Goal: Task Accomplishment & Management: Manage account settings

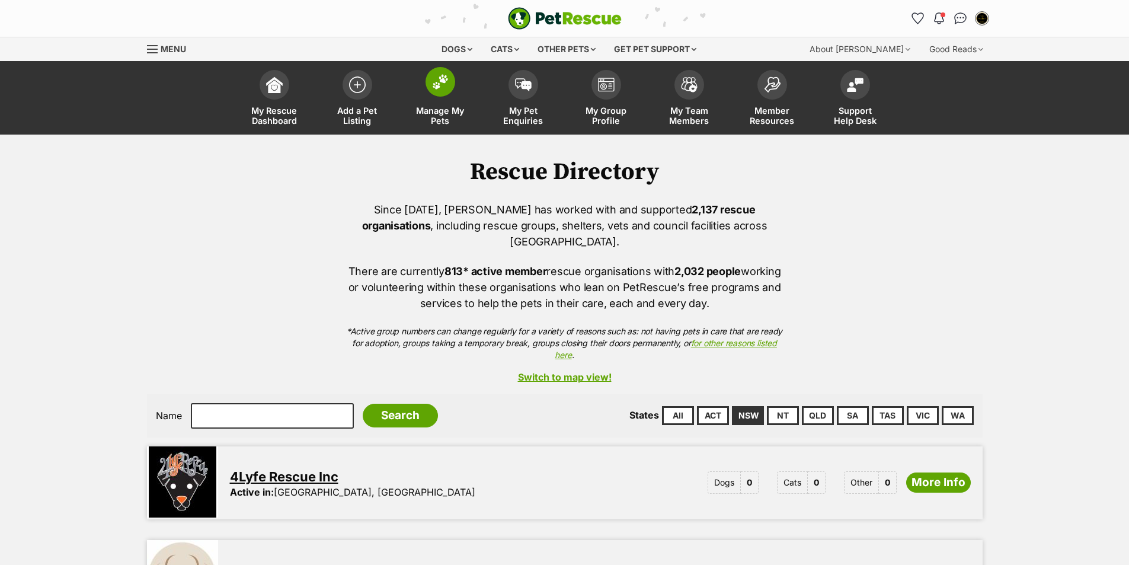
click at [449, 98] on link "Manage My Pets" at bounding box center [440, 99] width 83 height 71
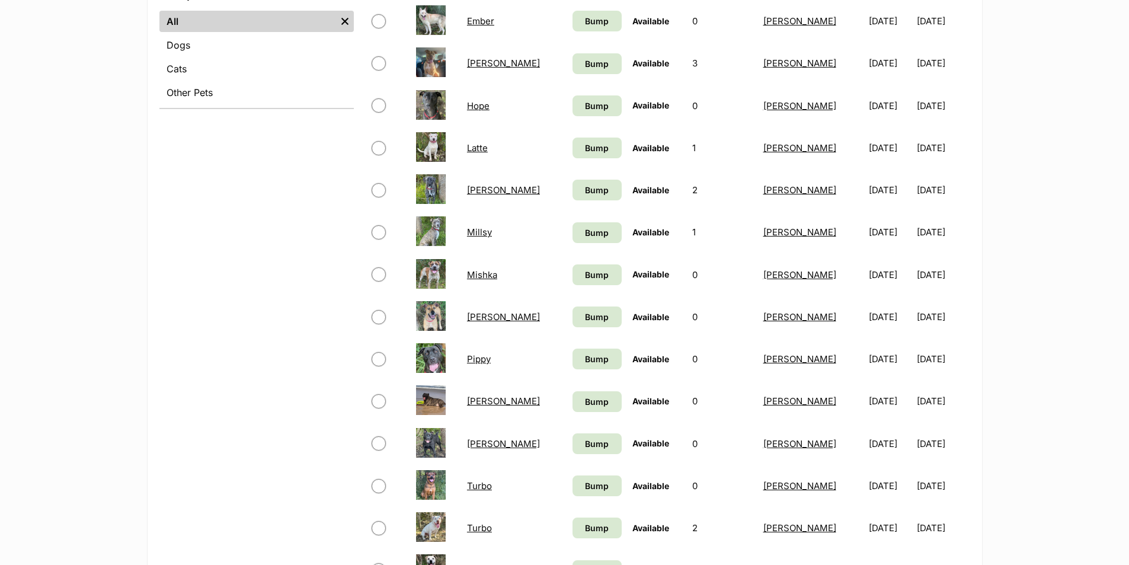
scroll to position [652, 0]
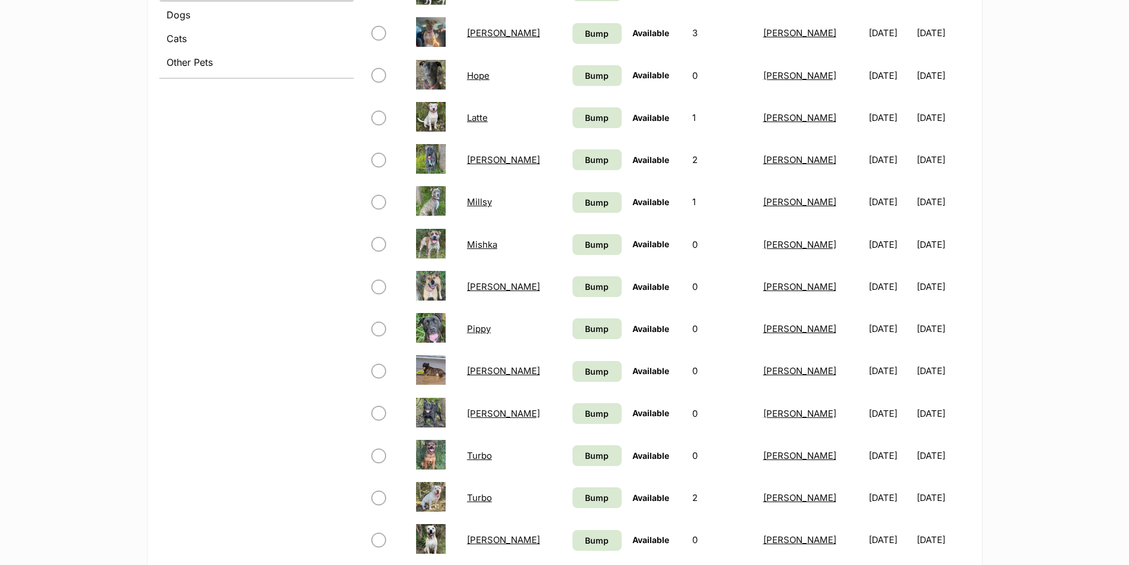
click at [489, 375] on link "Rayna" at bounding box center [503, 370] width 73 height 11
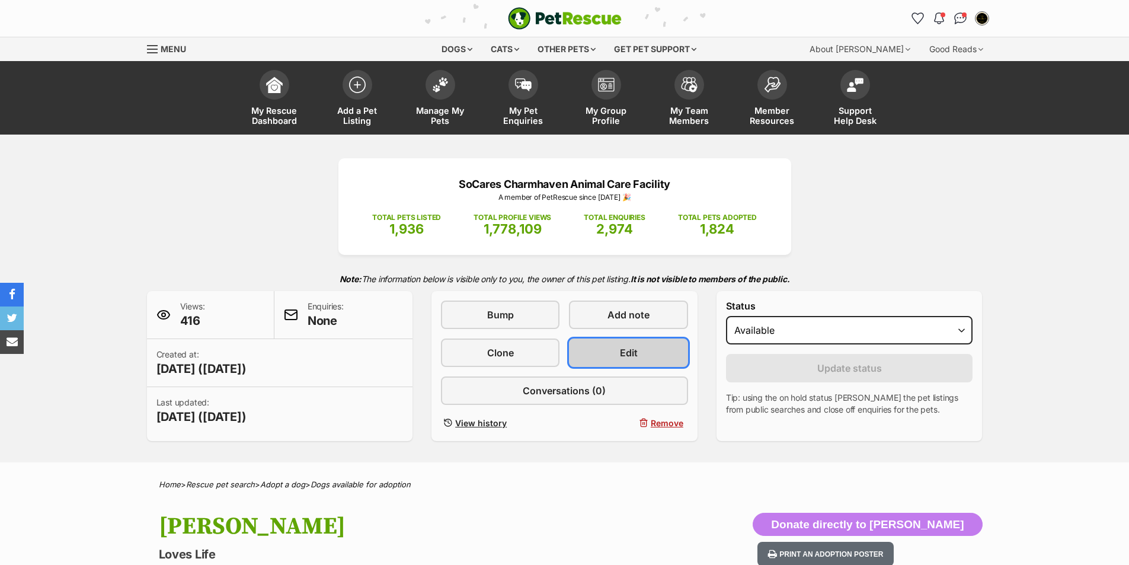
click at [605, 353] on link "Edit" at bounding box center [628, 352] width 119 height 28
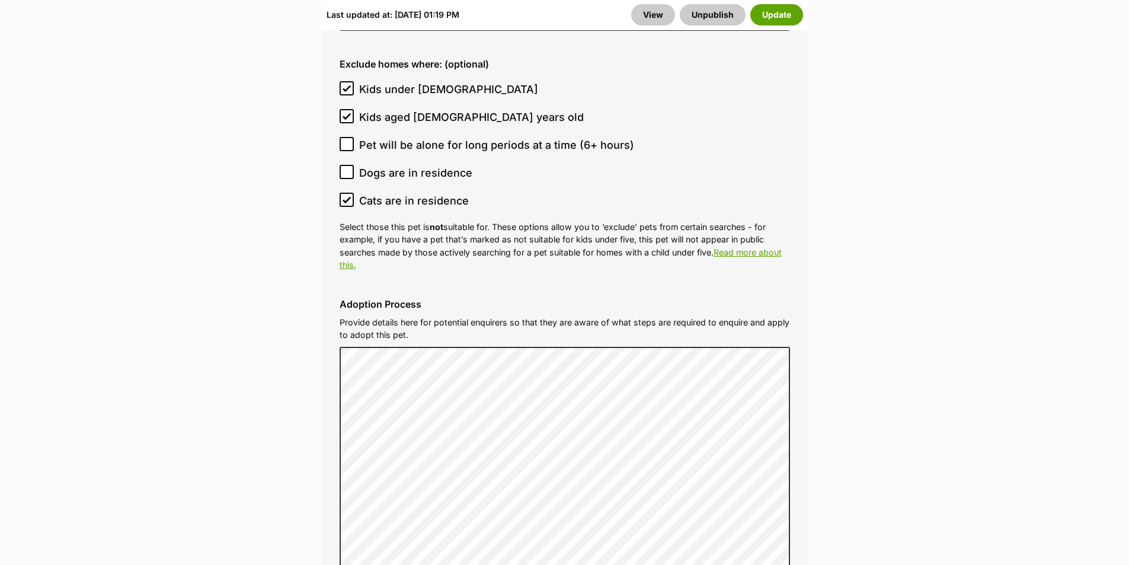
scroll to position [3438, 0]
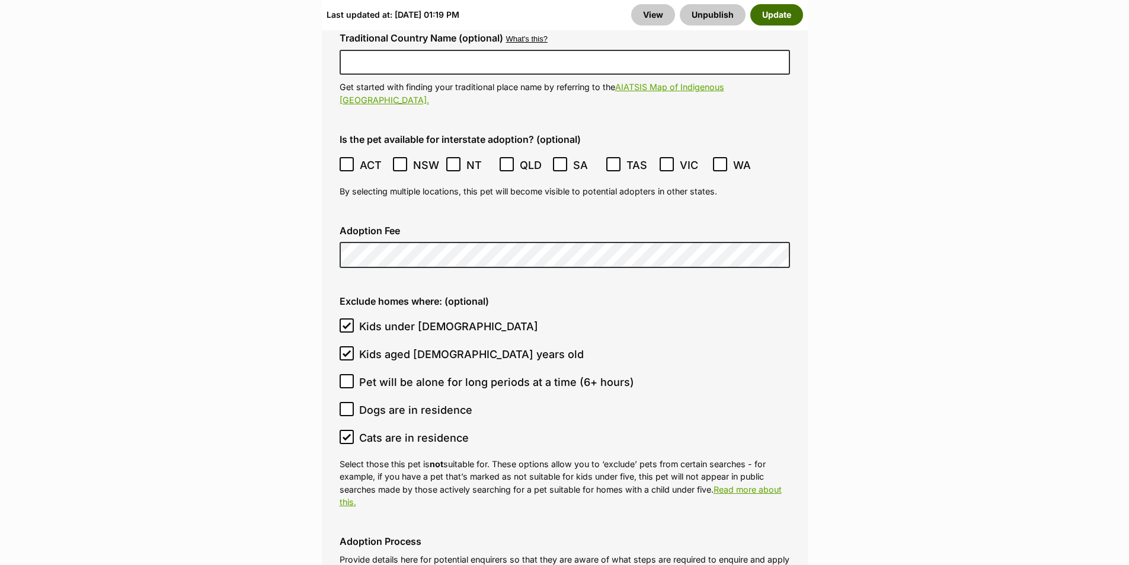
click at [778, 12] on button "Update" at bounding box center [776, 14] width 53 height 21
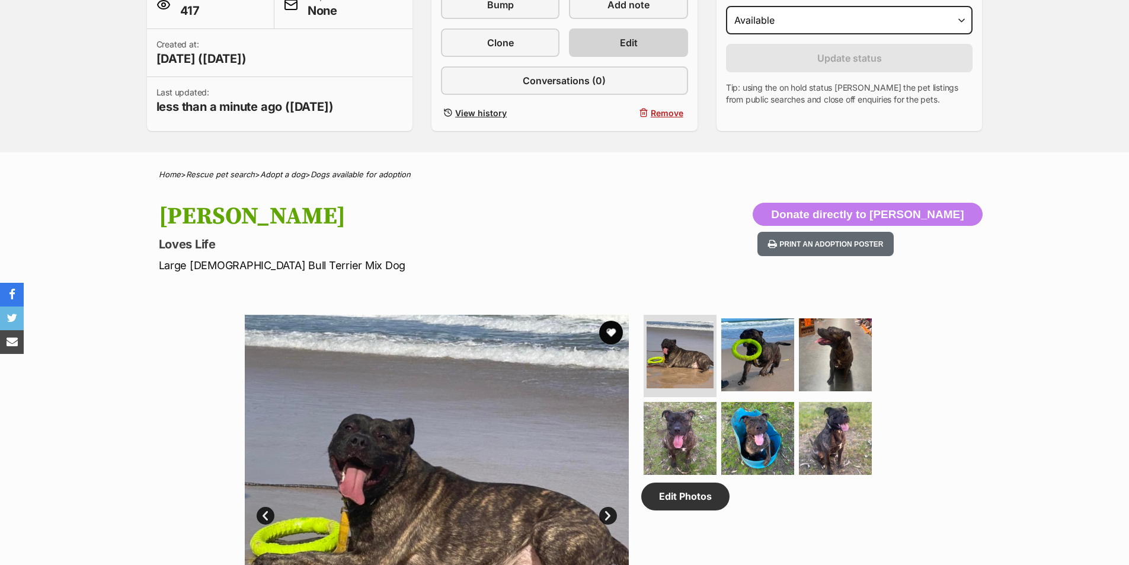
scroll to position [237, 0]
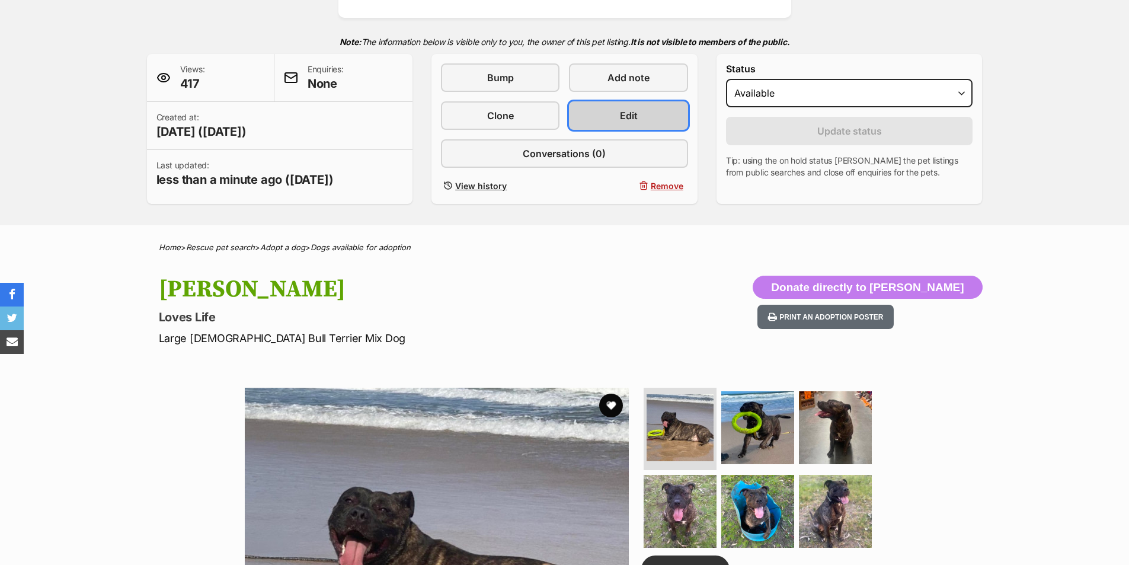
click at [635, 110] on span "Edit" at bounding box center [629, 115] width 18 height 14
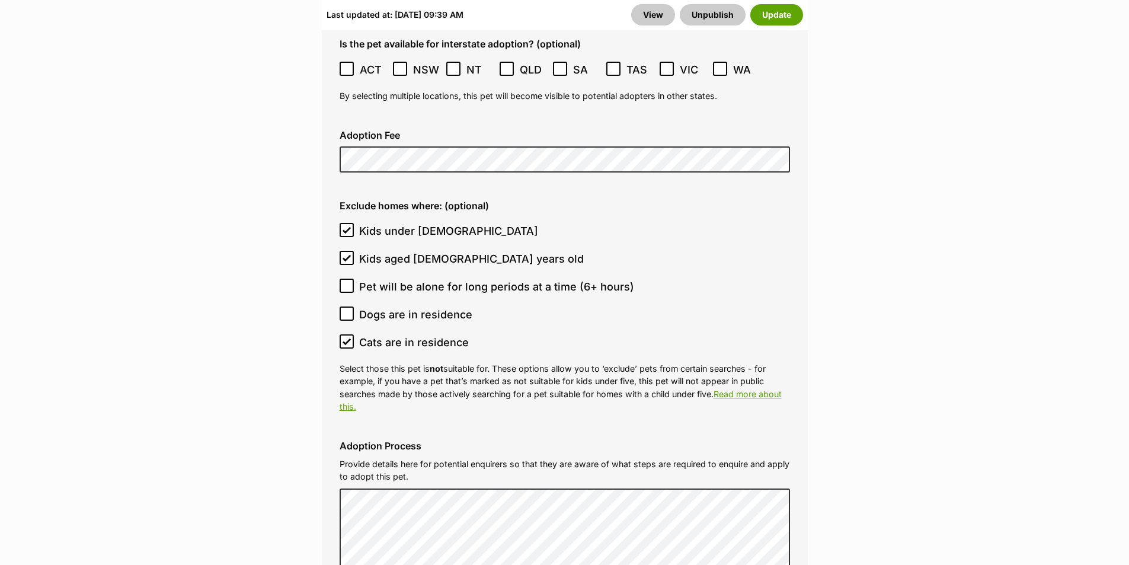
scroll to position [3513, 0]
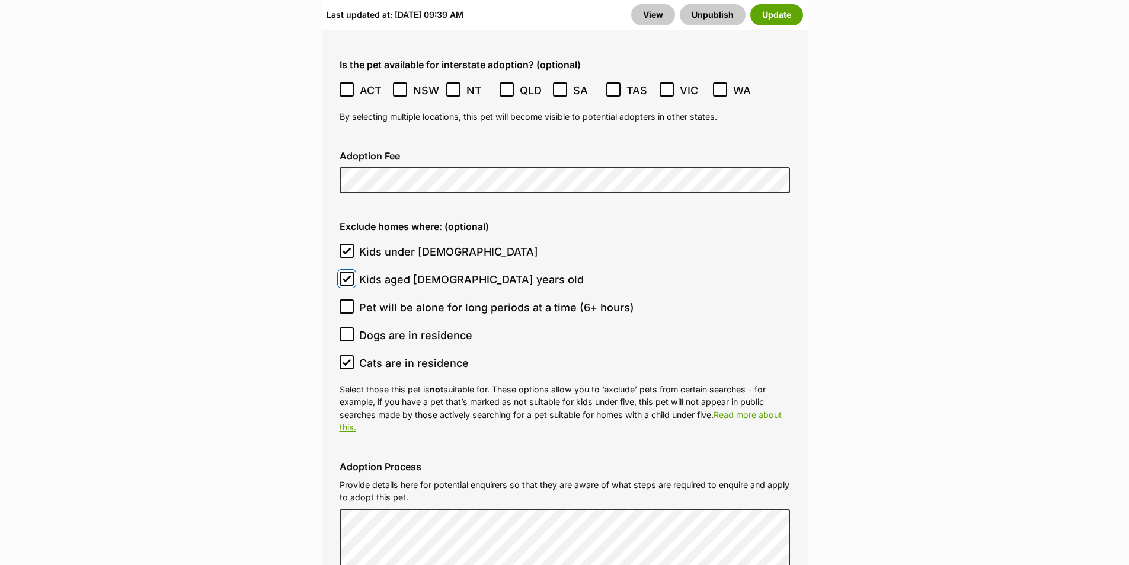
click at [348, 271] on input "Kids aged 6-12 years old" at bounding box center [347, 278] width 14 height 14
checkbox input "false"
click at [344, 247] on icon at bounding box center [347, 251] width 8 height 8
click at [344, 244] on input "Kids under 5 years old" at bounding box center [347, 251] width 14 height 14
checkbox input "false"
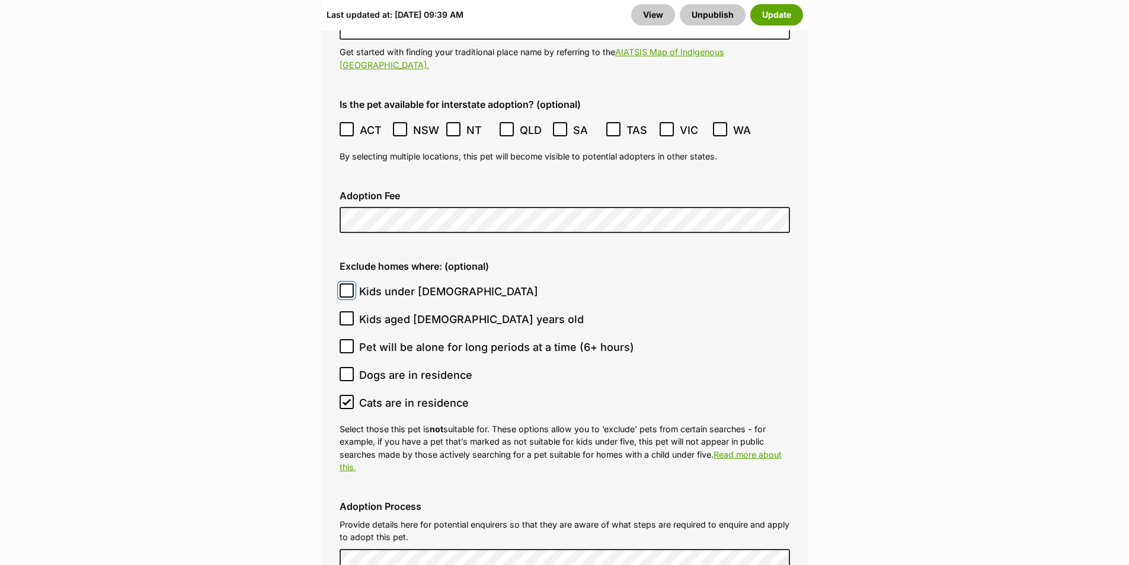
scroll to position [3453, 0]
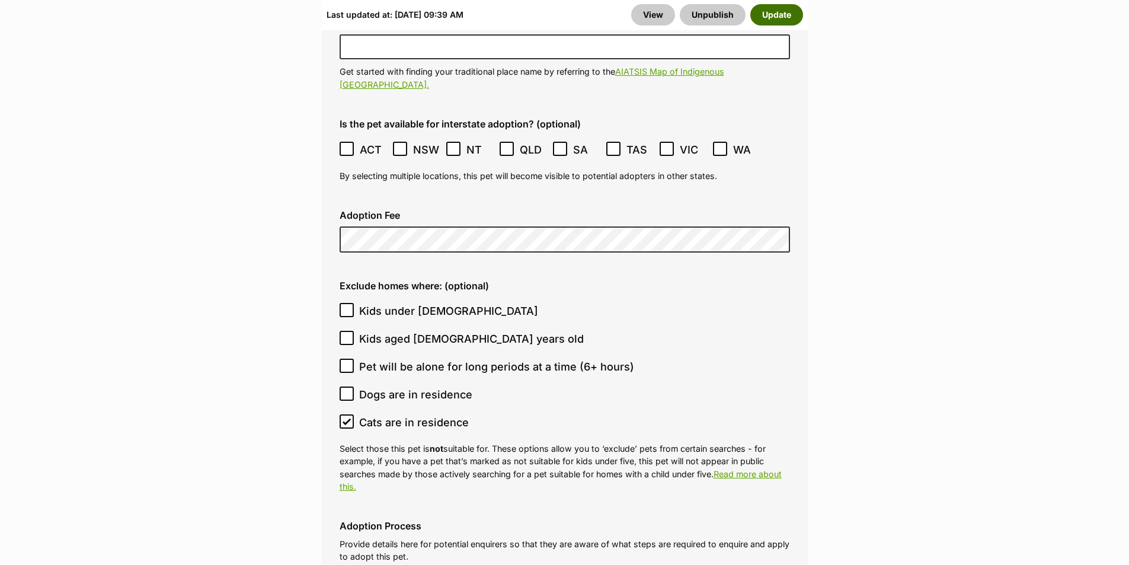
click at [784, 18] on button "Update" at bounding box center [776, 14] width 53 height 21
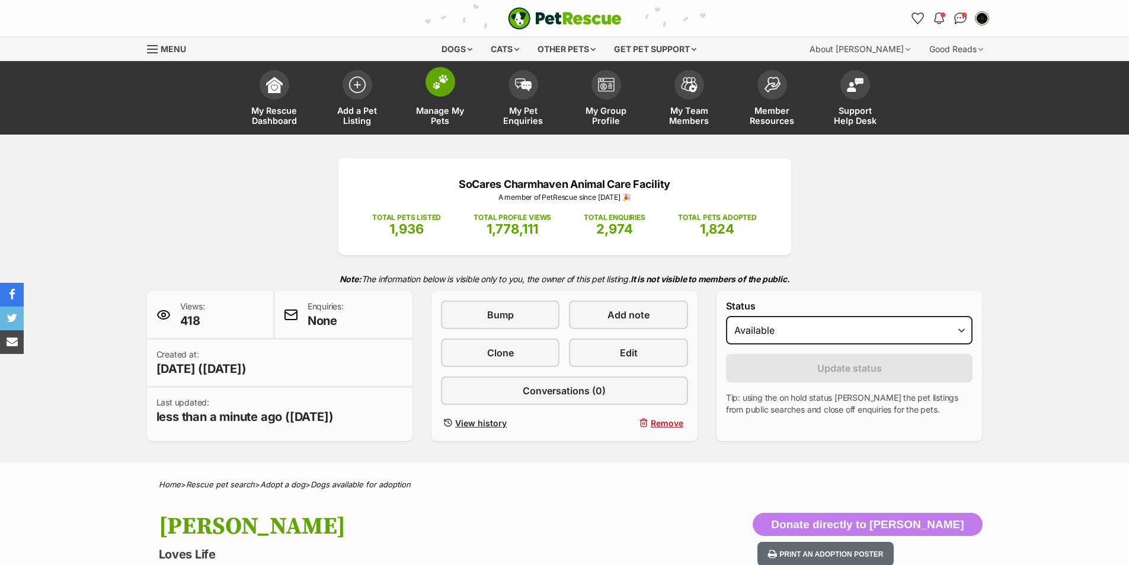
click at [445, 95] on span at bounding box center [441, 82] width 30 height 30
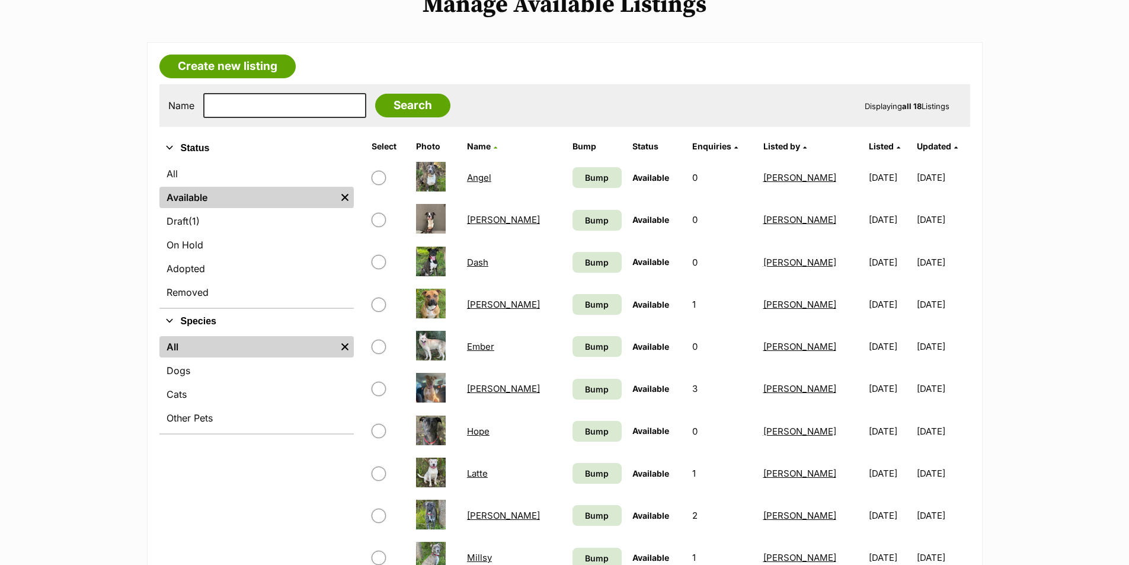
click at [494, 347] on link "Ember" at bounding box center [480, 346] width 27 height 11
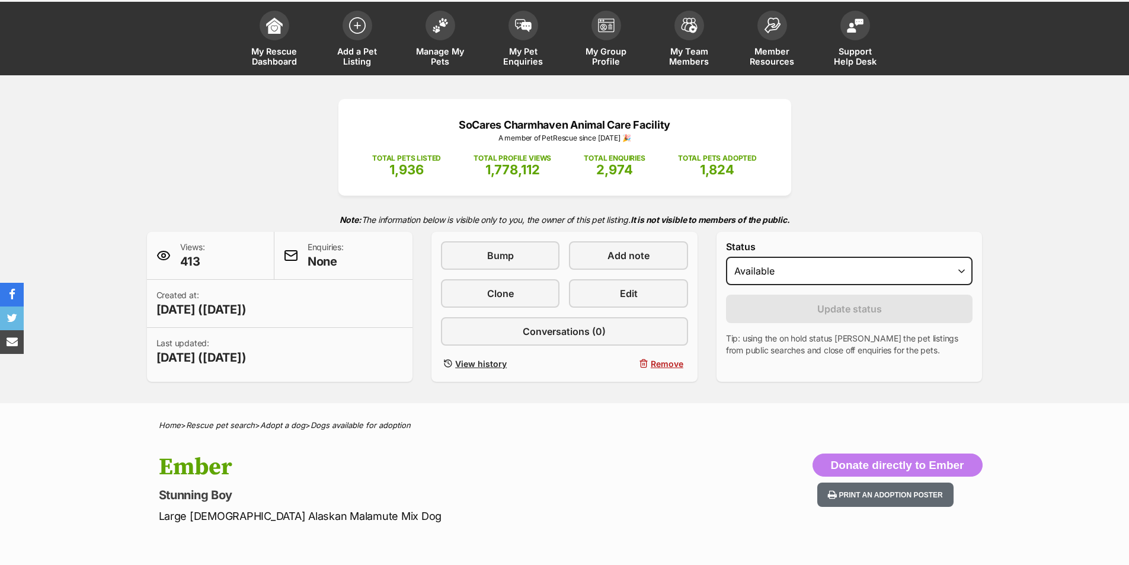
select select "on_hold"
click at [726, 257] on select "Draft Available On hold Adopted" at bounding box center [849, 271] width 247 height 28
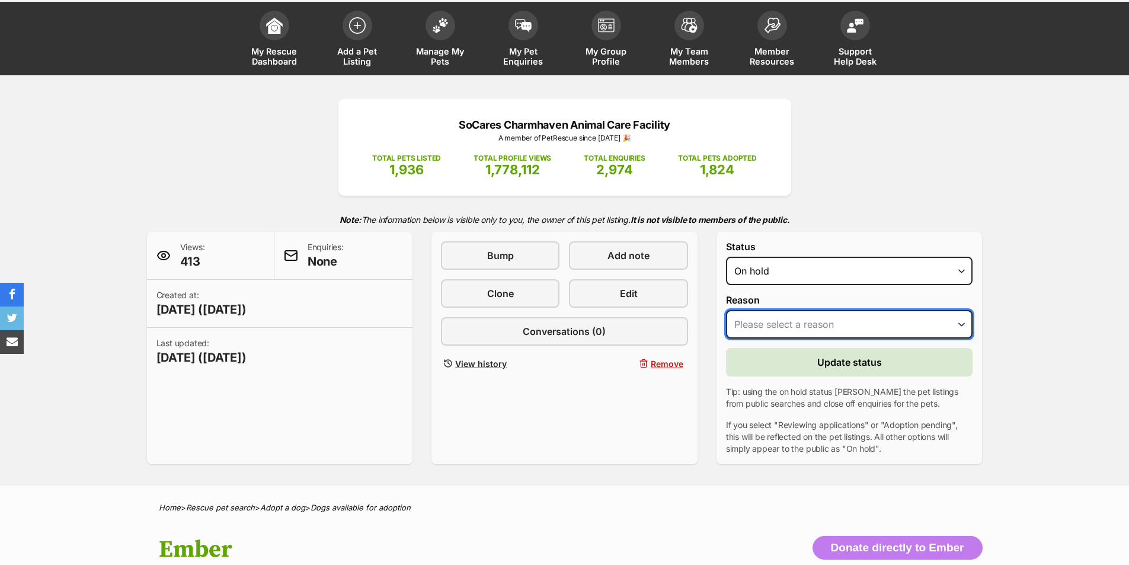
click at [805, 333] on select "Please select a reason Medical reasons Reviewing applications Adoption pending …" at bounding box center [849, 324] width 247 height 28
select select "other"
click at [726, 310] on select "Please select a reason Medical reasons Reviewing applications Adoption pending …" at bounding box center [849, 324] width 247 height 28
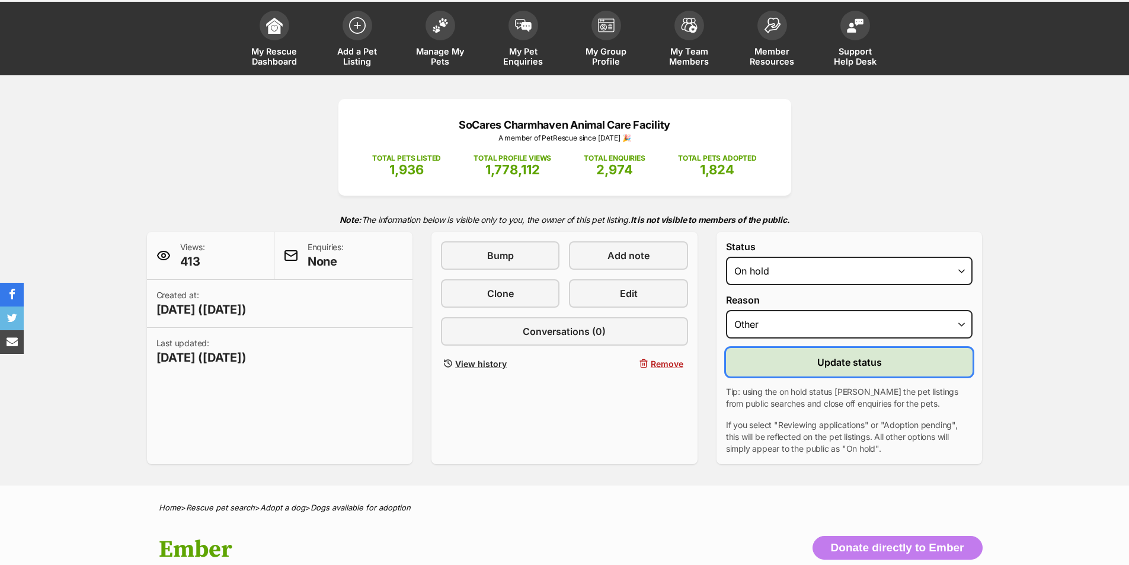
click at [835, 365] on span "Update status" at bounding box center [849, 362] width 65 height 14
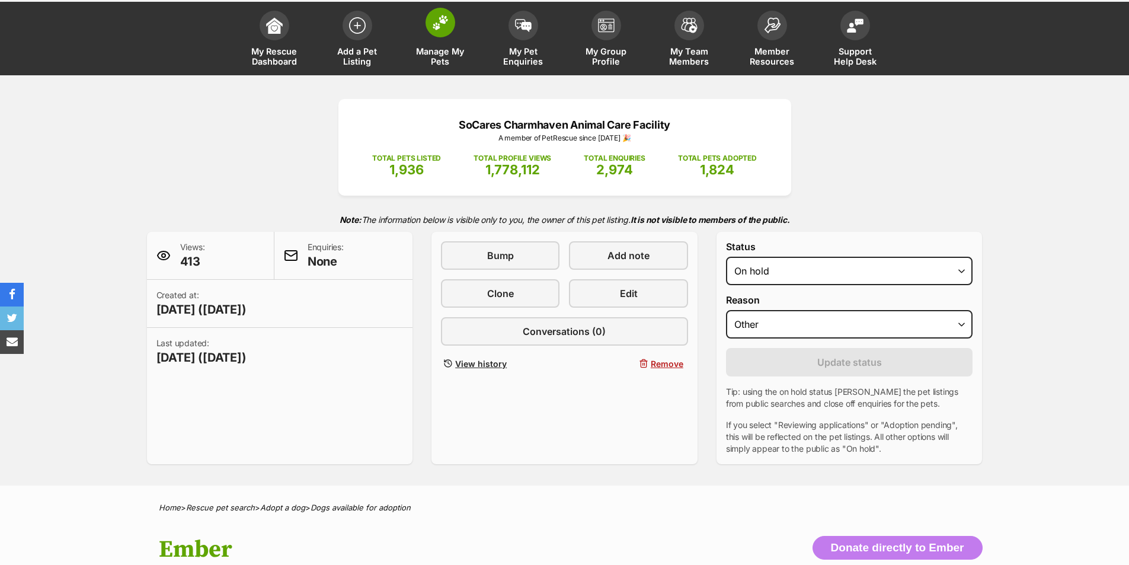
click at [435, 51] on span "Manage My Pets" at bounding box center [440, 56] width 53 height 20
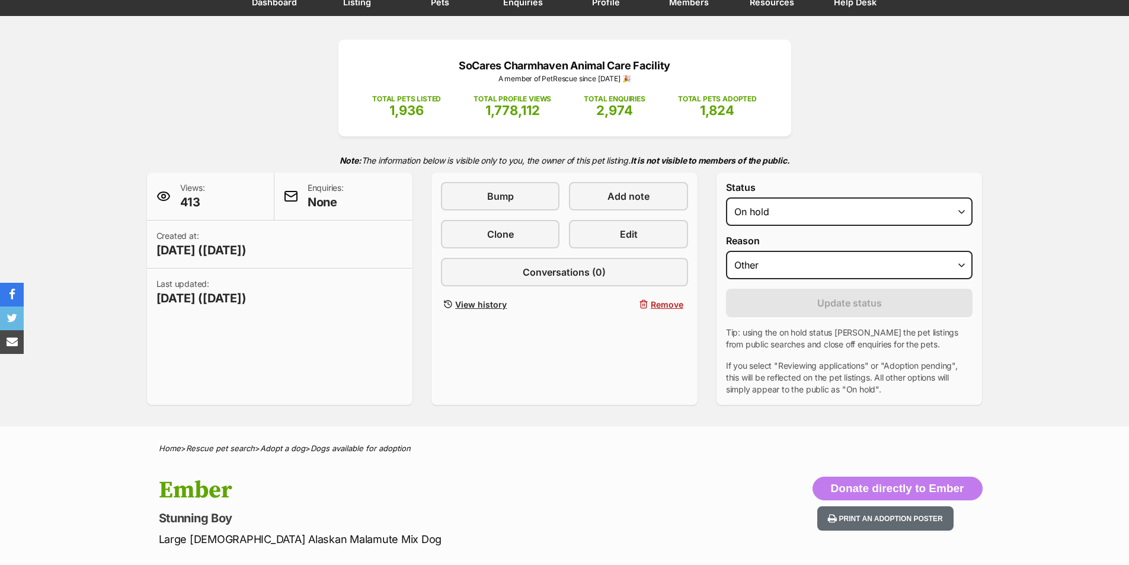
scroll to position [178, 0]
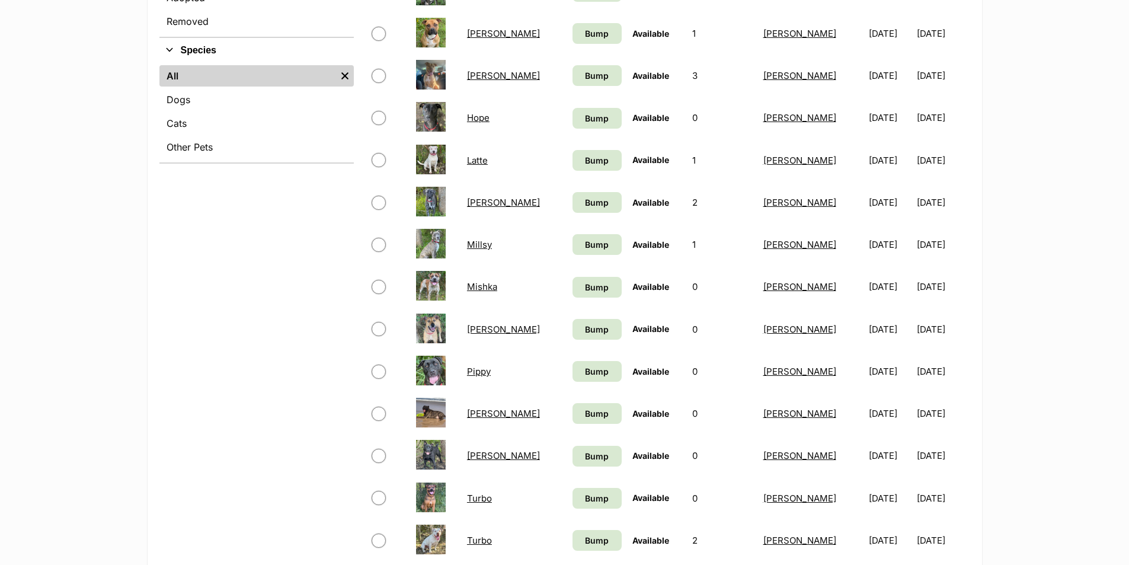
scroll to position [711, 0]
